Goal: Information Seeking & Learning: Learn about a topic

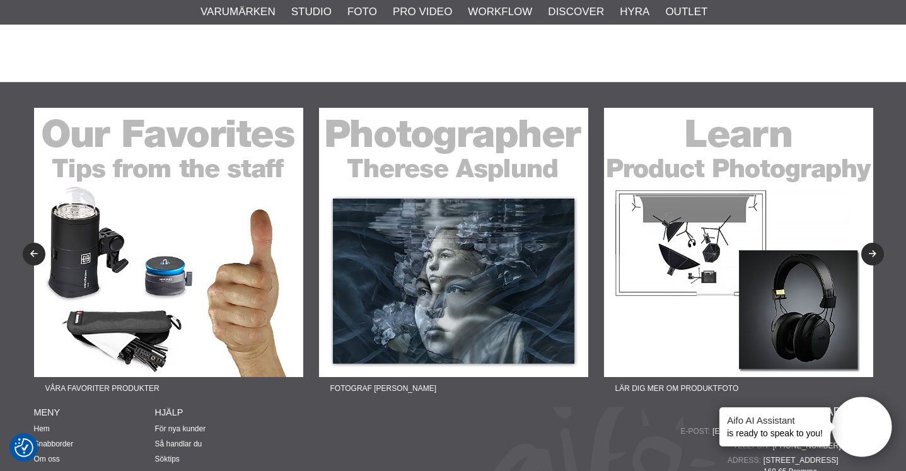
scroll to position [4871, 0]
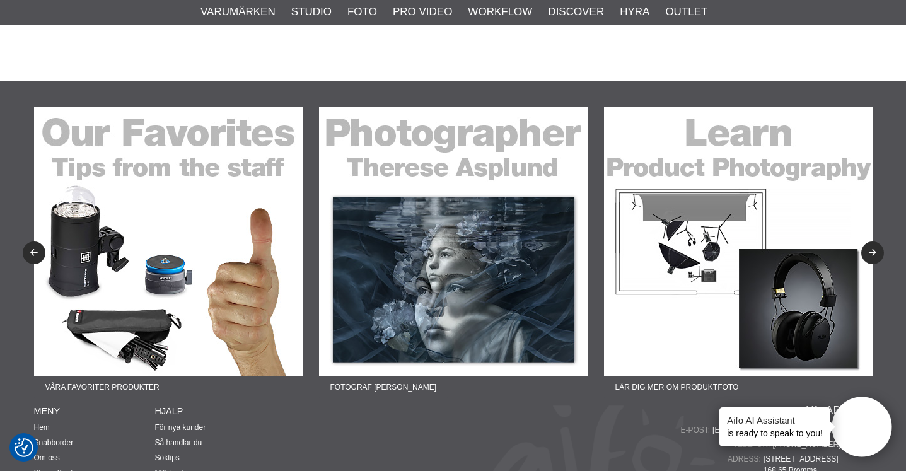
click at [458, 233] on img at bounding box center [453, 241] width 269 height 269
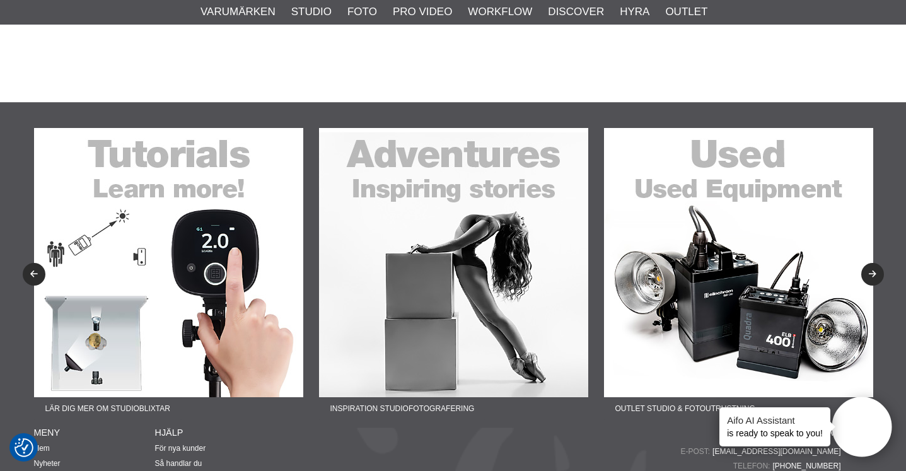
scroll to position [2978, 0]
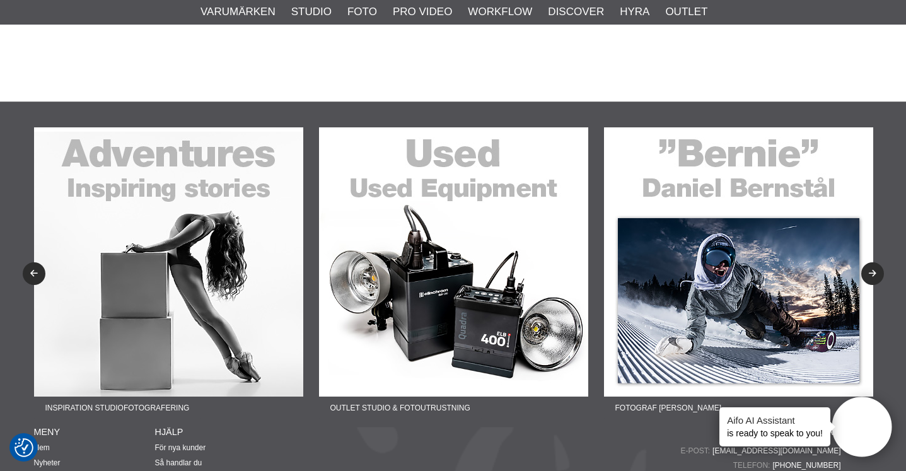
click at [754, 264] on img at bounding box center [738, 261] width 269 height 269
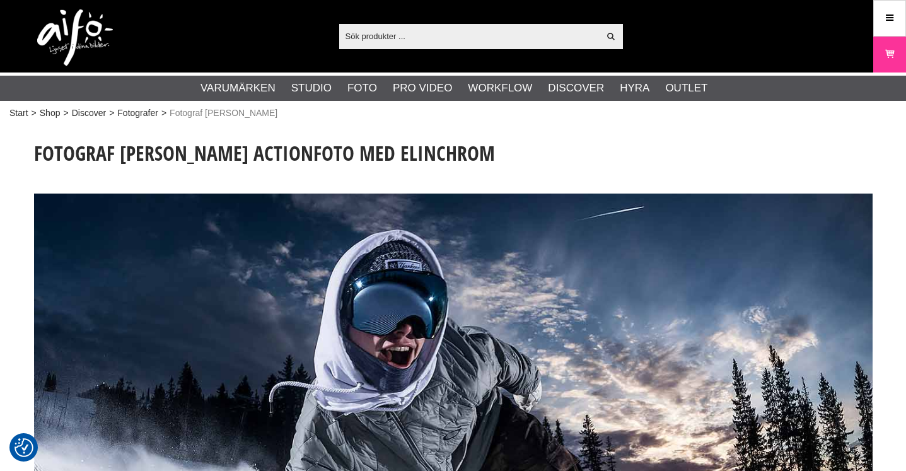
checkbox input "true"
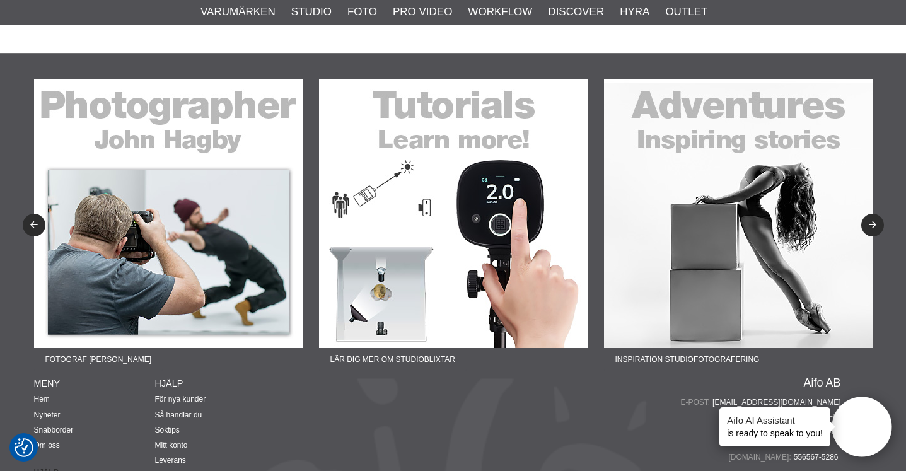
scroll to position [3072, 0]
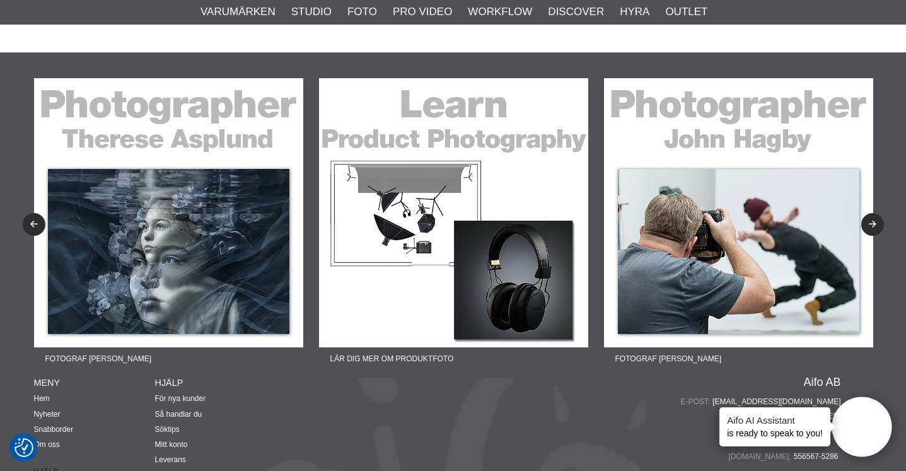
click at [485, 242] on img at bounding box center [453, 212] width 269 height 269
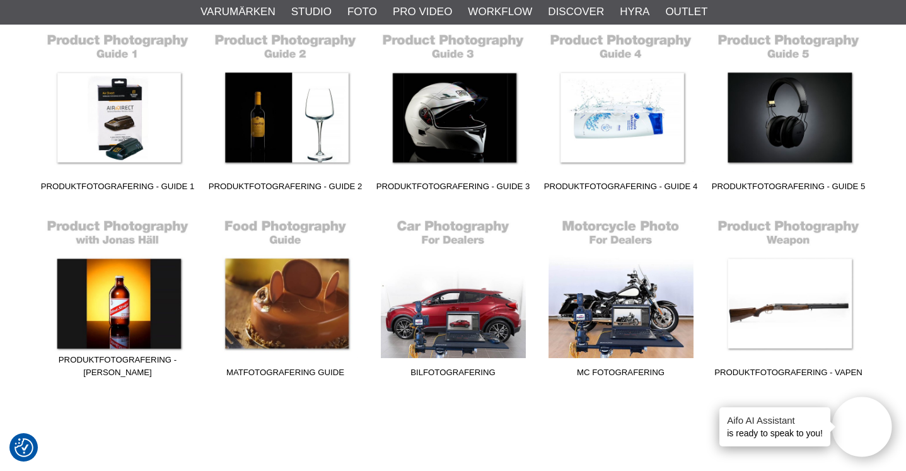
scroll to position [352, 0]
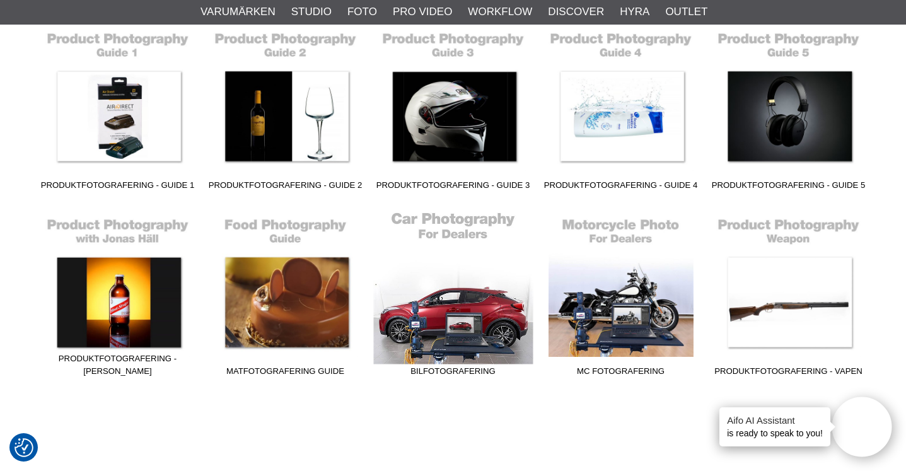
click at [462, 310] on link "Bilfotografering" at bounding box center [454, 297] width 168 height 170
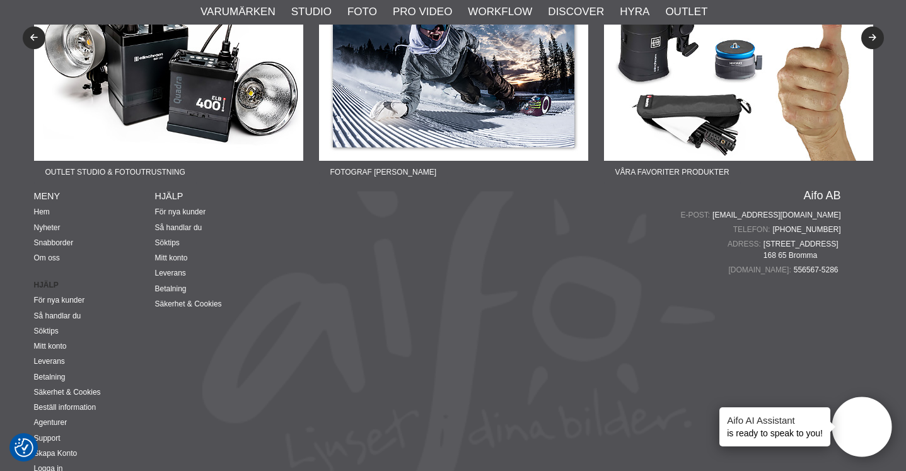
scroll to position [4727, 0]
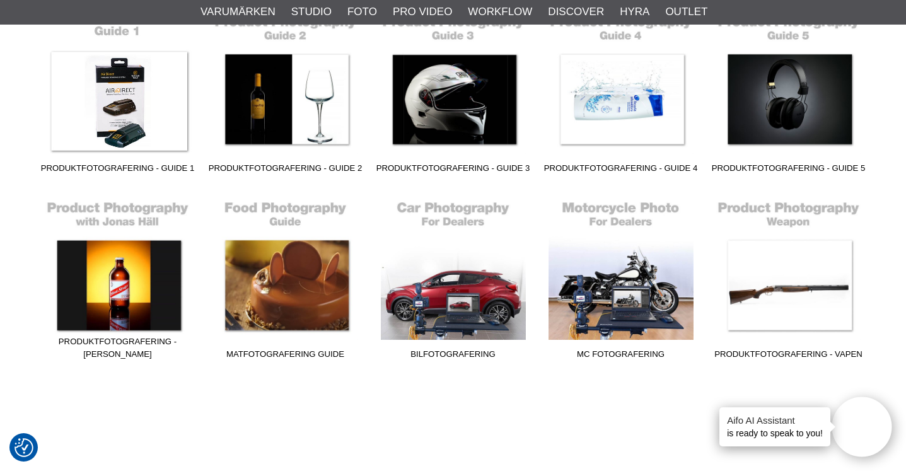
scroll to position [370, 0]
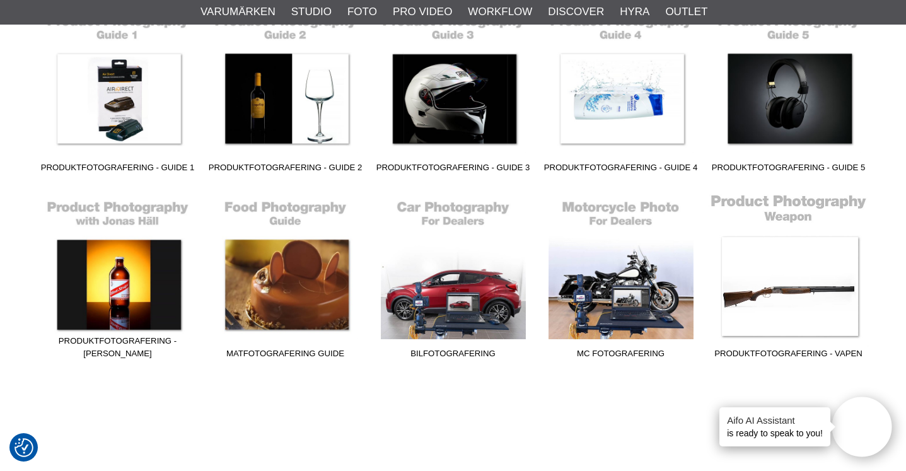
click at [796, 289] on link "Produktfotografering - Vapen" at bounding box center [789, 279] width 168 height 170
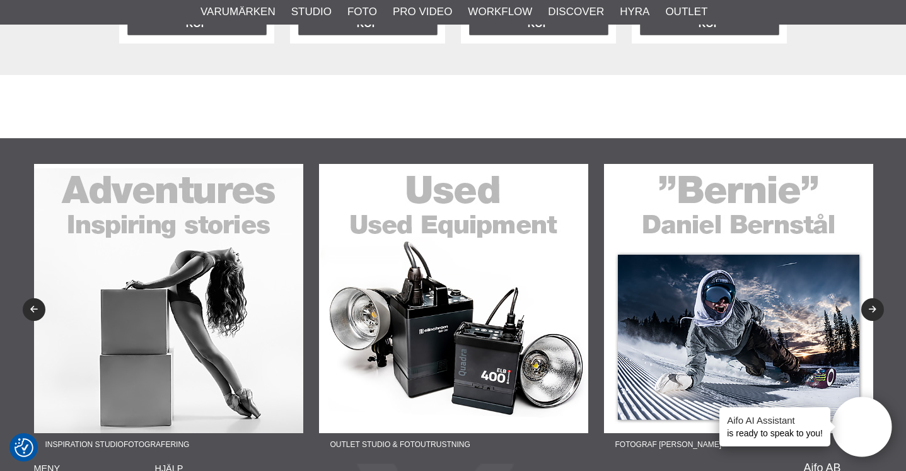
scroll to position [2835, 0]
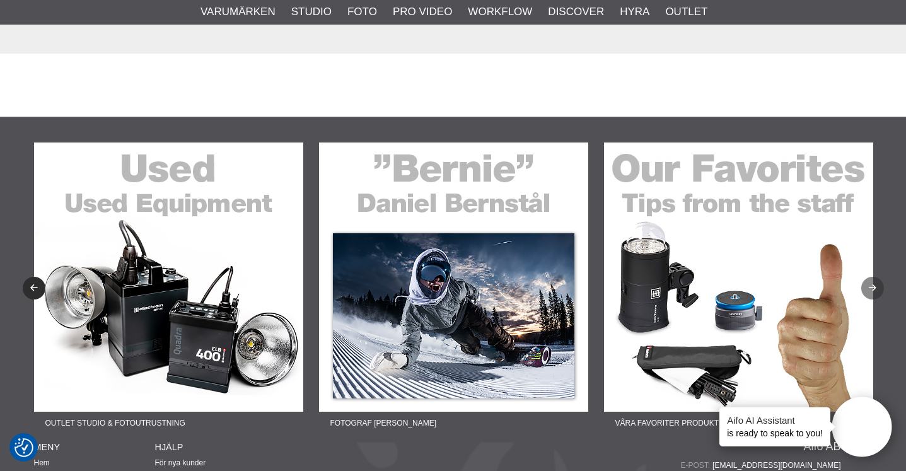
click at [871, 284] on icon "Next" at bounding box center [872, 288] width 11 height 8
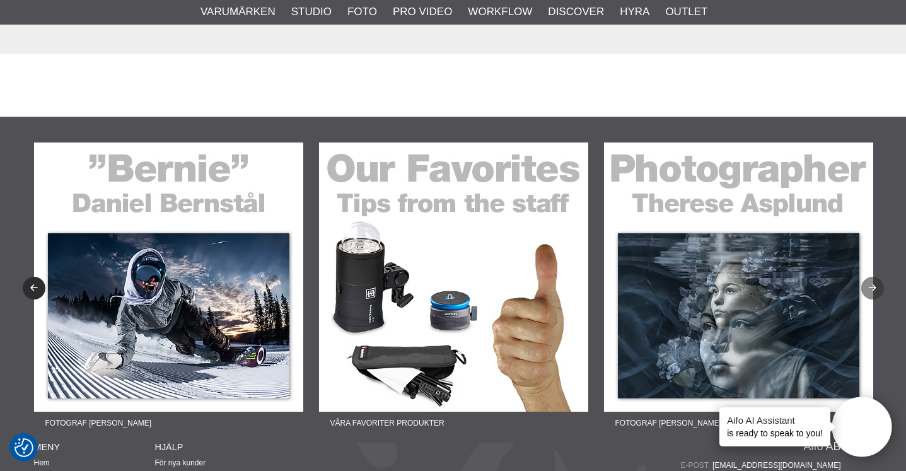
click at [871, 284] on icon "Next" at bounding box center [872, 288] width 11 height 8
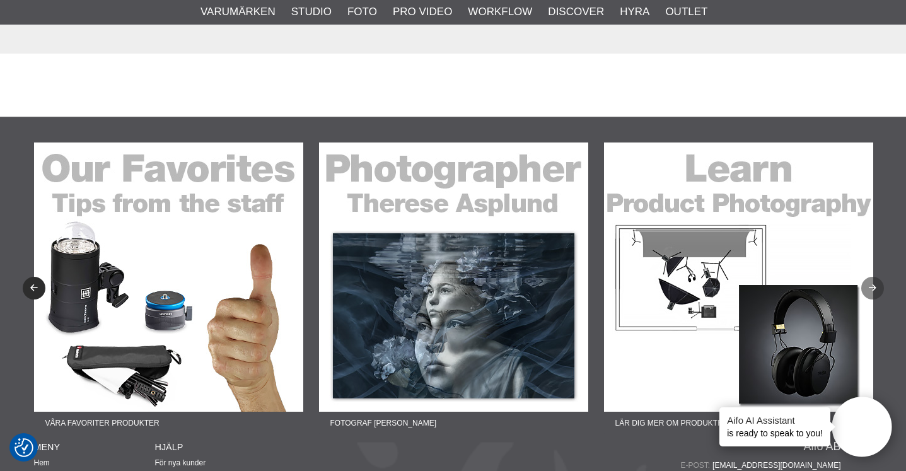
click at [871, 284] on icon "Next" at bounding box center [872, 288] width 11 height 8
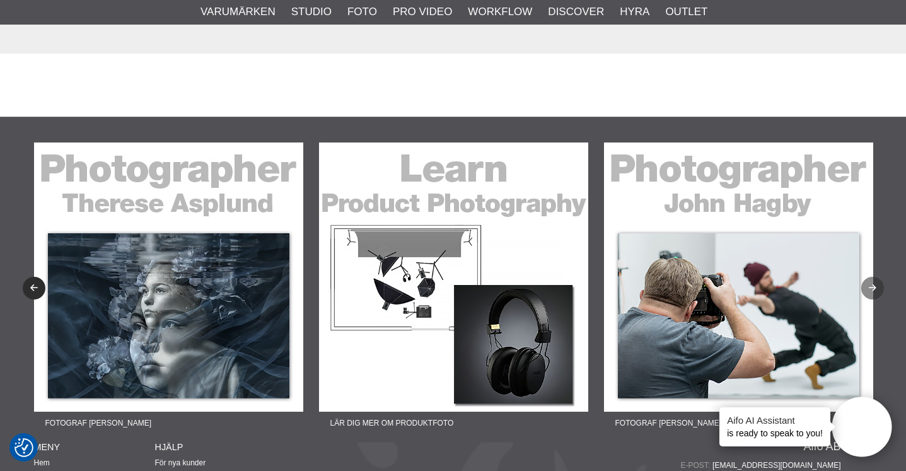
click at [871, 284] on icon "Next" at bounding box center [872, 288] width 11 height 8
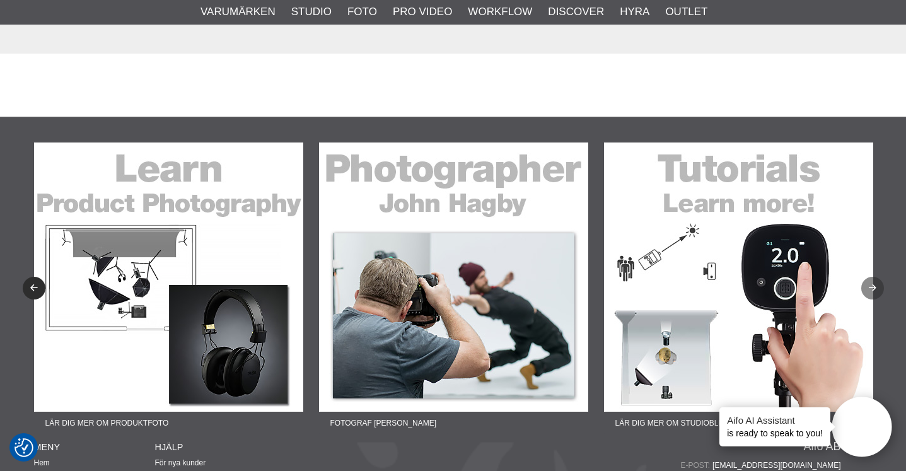
click at [871, 284] on icon "Next" at bounding box center [872, 288] width 11 height 8
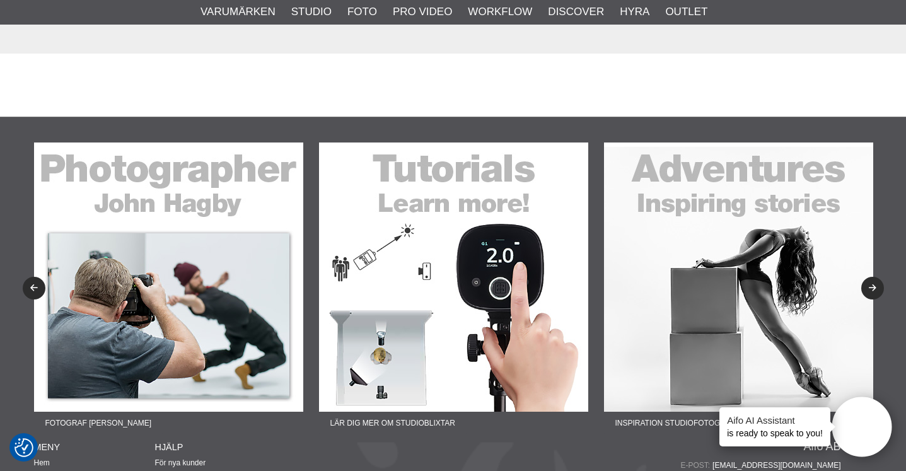
click at [755, 296] on img at bounding box center [738, 277] width 269 height 269
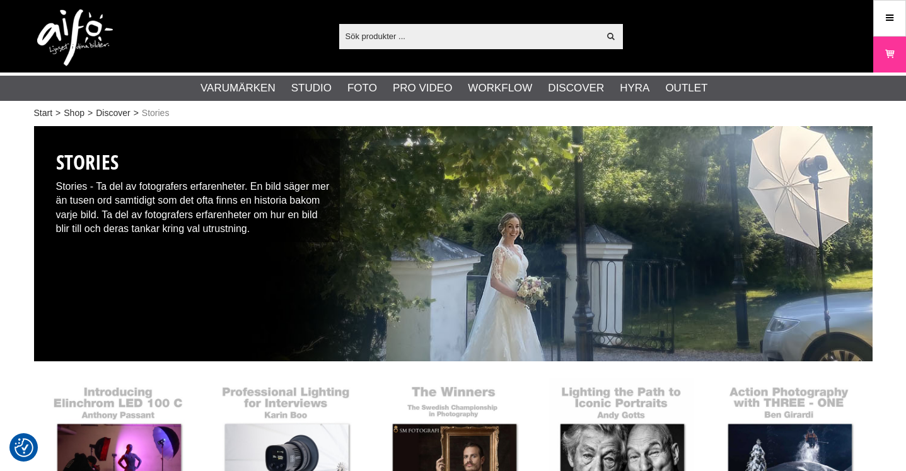
checkbox input "true"
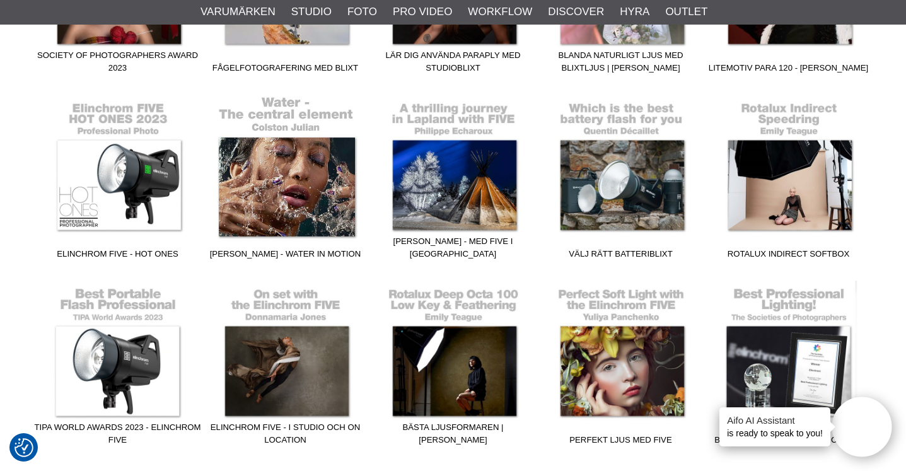
scroll to position [657, 0]
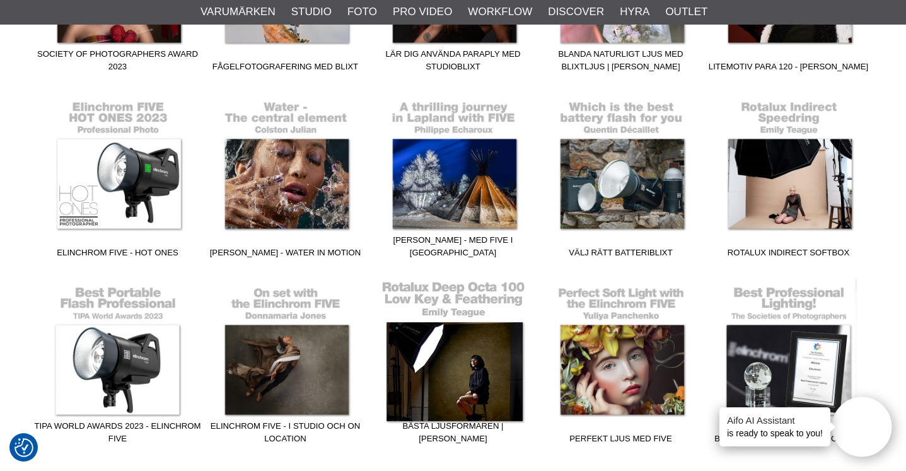
click at [497, 368] on link "Bästa ljusformaren | [PERSON_NAME]" at bounding box center [454, 364] width 168 height 170
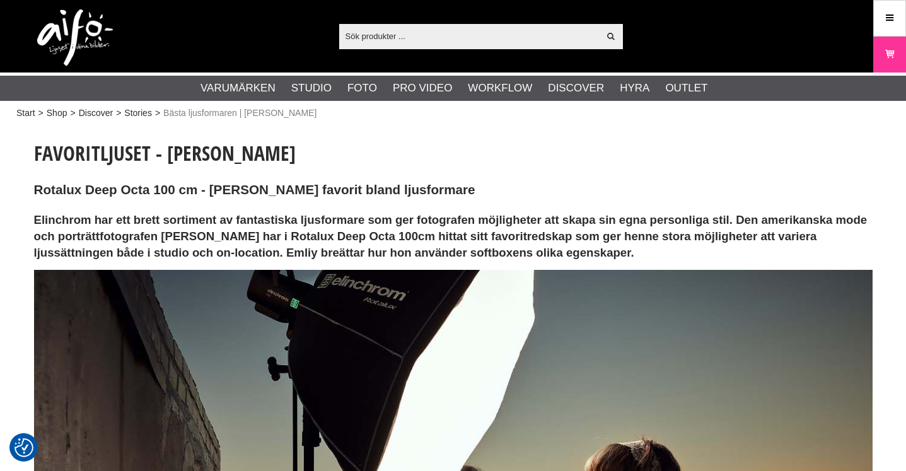
checkbox input "true"
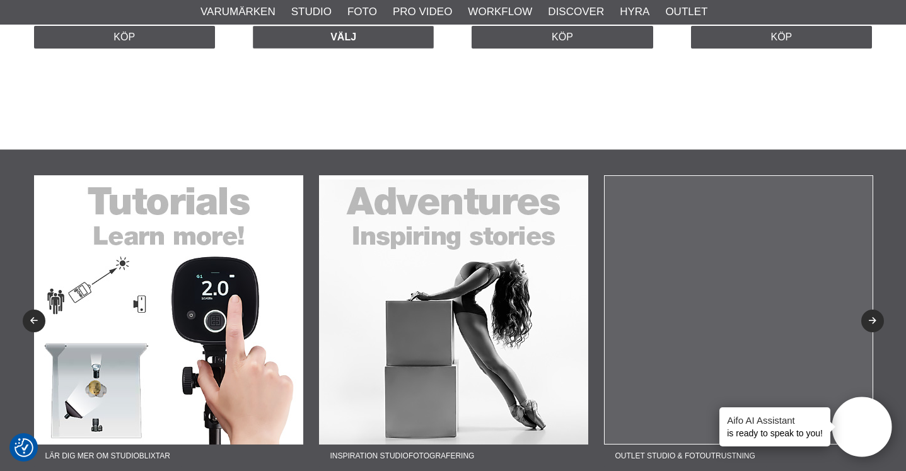
scroll to position [5153, 0]
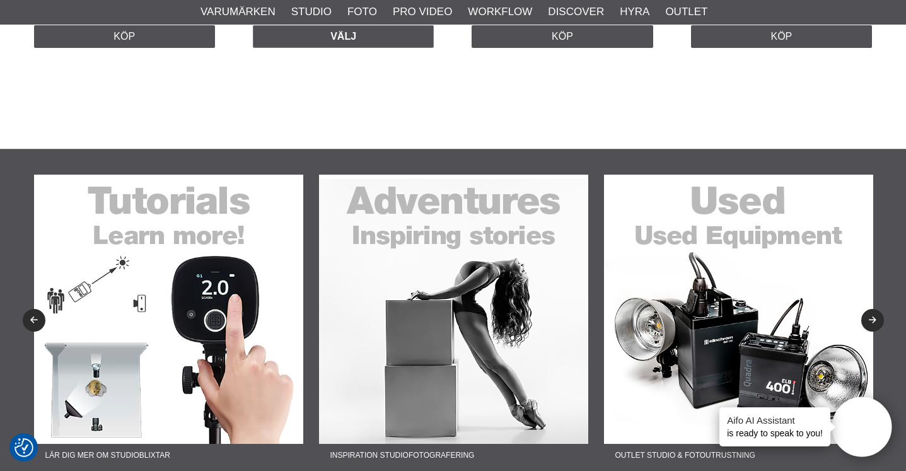
click at [232, 308] on img at bounding box center [168, 309] width 269 height 269
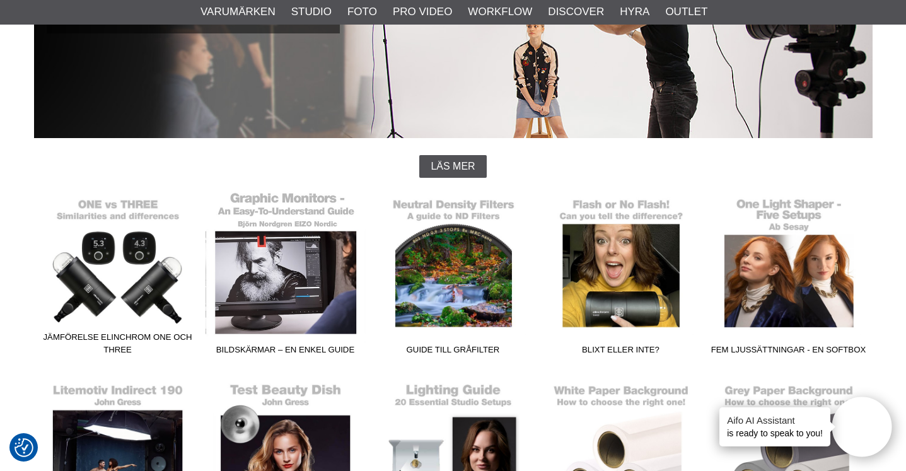
scroll to position [224, 0]
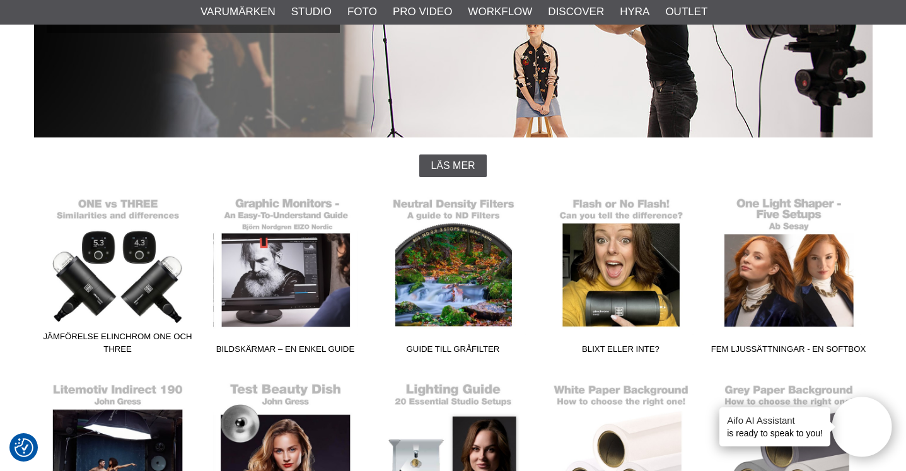
click at [450, 164] on span "Läs mer" at bounding box center [453, 165] width 44 height 11
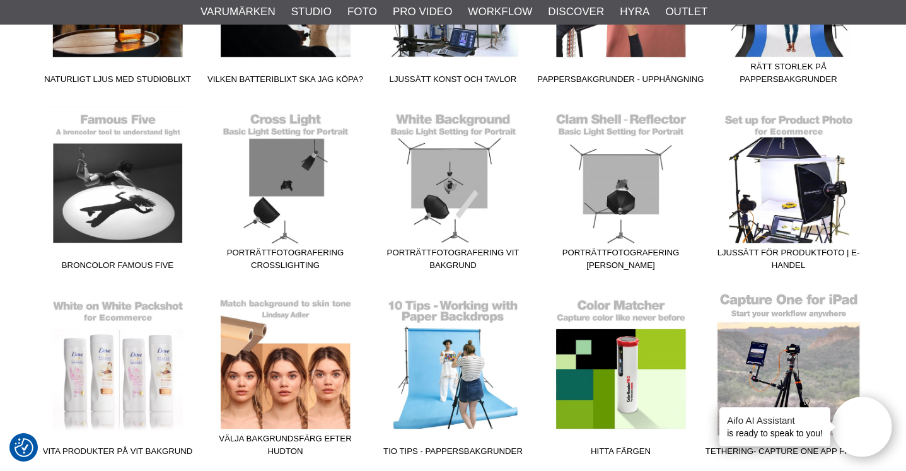
scroll to position [1250, 0]
